Goal: Information Seeking & Learning: Compare options

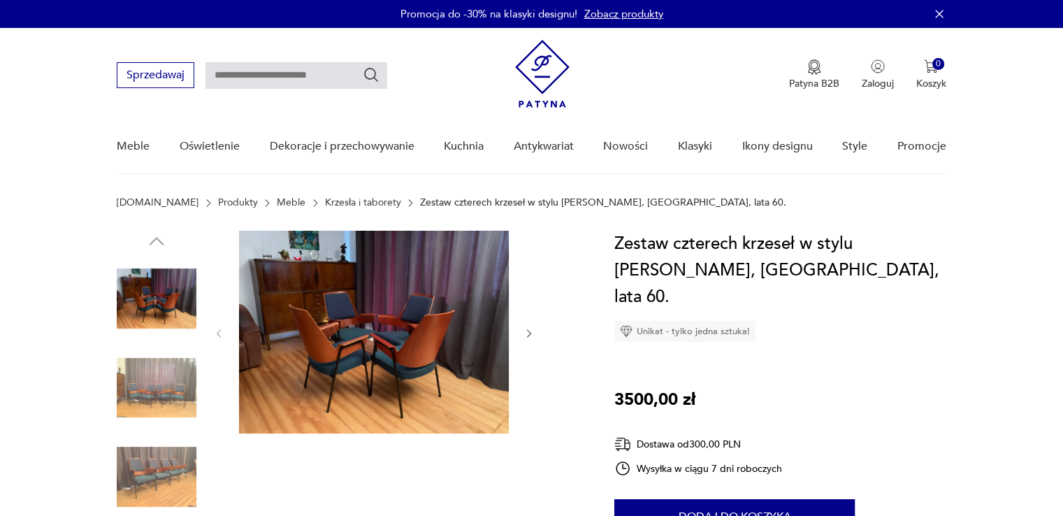
click at [364, 358] on img at bounding box center [374, 332] width 270 height 203
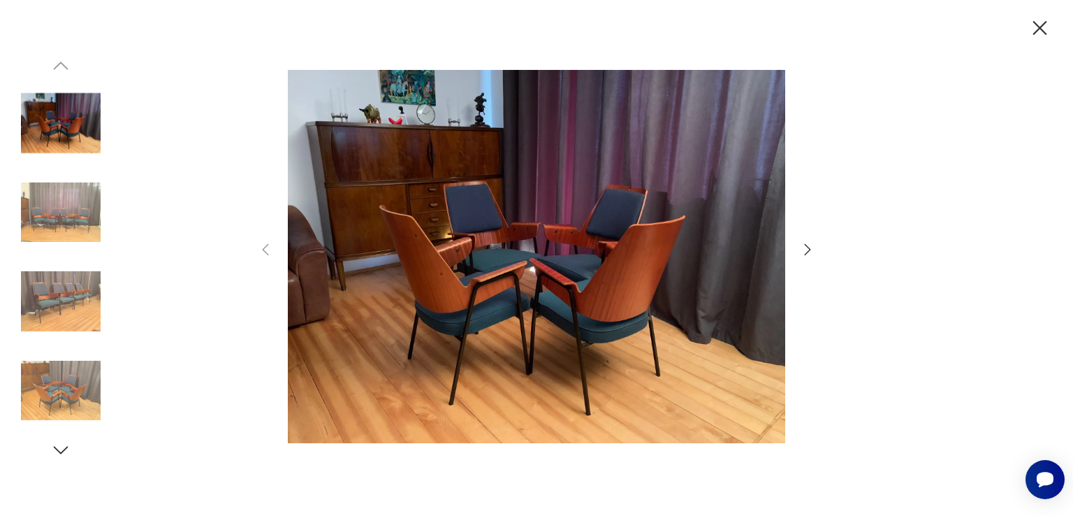
click at [805, 252] on icon "button" at bounding box center [807, 249] width 17 height 17
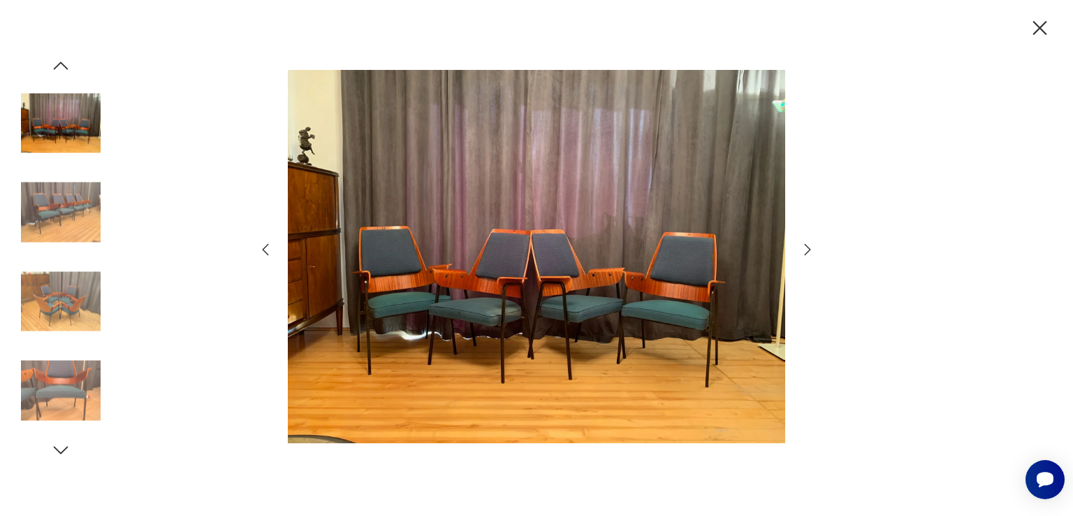
click at [805, 252] on icon "button" at bounding box center [807, 249] width 17 height 17
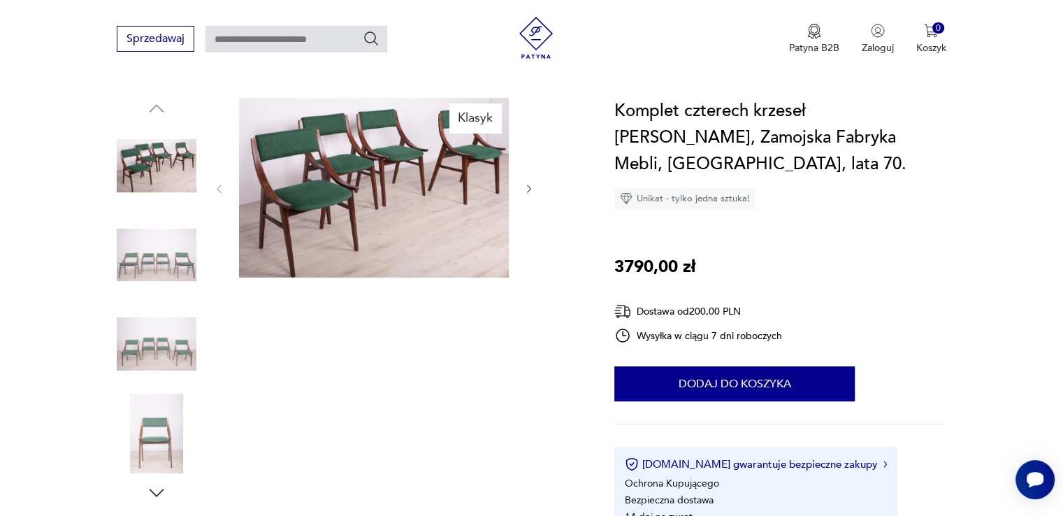
scroll to position [106, 0]
